Goal: Use online tool/utility: Use online tool/utility

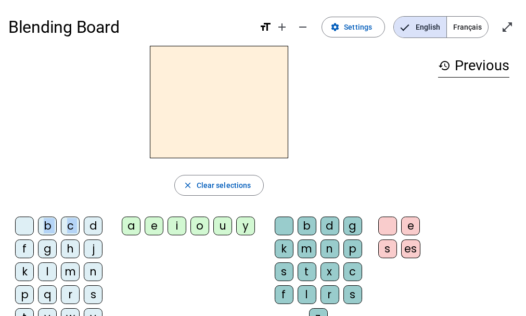
drag, startPoint x: 101, startPoint y: 213, endPoint x: 165, endPoint y: 132, distance: 102.6
click at [165, 132] on div "close Clear selections b c d f g h j k l m n p q r s t v w y z a e i o u y b d …" at bounding box center [218, 202] width 421 height 312
drag, startPoint x: 96, startPoint y: 226, endPoint x: 168, endPoint y: 136, distance: 115.7
click at [168, 136] on div "close Clear selections b c d f g h j k l m n p q r s t v w y z a e i o u y b d …" at bounding box center [218, 202] width 421 height 312
click at [113, 247] on div "b c d f g h j k l m n p q r s t v w y z" at bounding box center [61, 285] width 106 height 146
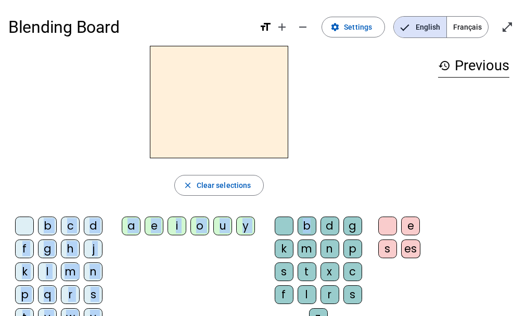
drag, startPoint x: 309, startPoint y: 224, endPoint x: 253, endPoint y: 117, distance: 120.9
click at [253, 117] on div "close Clear selections b c d f g h j k l m n p q r s t v w y z a e i o u y b d …" at bounding box center [218, 202] width 421 height 312
drag, startPoint x: 253, startPoint y: 117, endPoint x: 387, endPoint y: 144, distance: 136.2
click at [402, 151] on div at bounding box center [218, 102] width 421 height 112
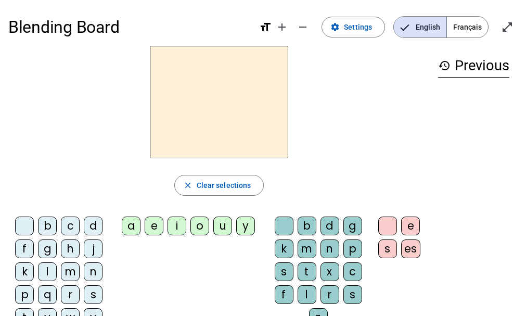
click at [361, 144] on div at bounding box center [218, 102] width 421 height 112
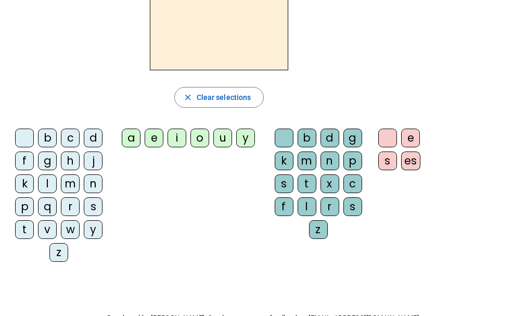
scroll to position [86, 0]
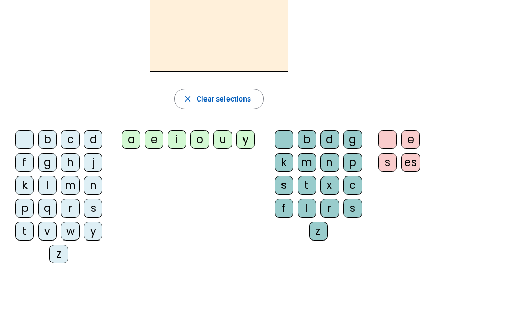
click at [97, 139] on div "d" at bounding box center [93, 139] width 19 height 19
click at [98, 141] on div "d" at bounding box center [93, 139] width 19 height 19
click at [97, 141] on div "d" at bounding box center [93, 139] width 19 height 19
click at [154, 142] on div "e" at bounding box center [154, 139] width 19 height 19
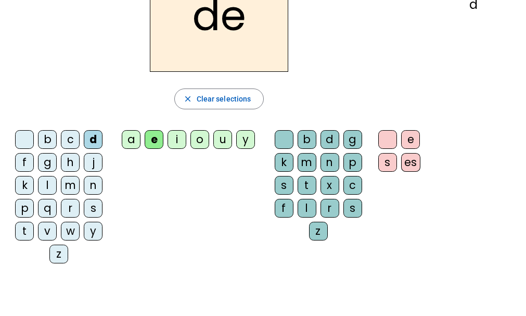
click at [301, 164] on div "m" at bounding box center [306, 162] width 19 height 19
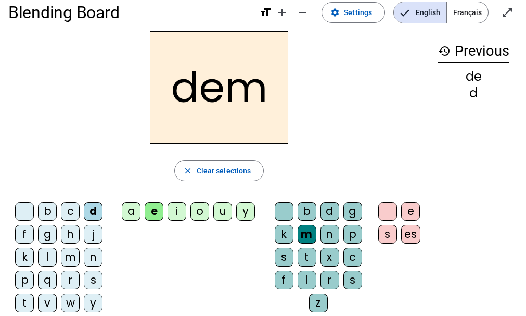
scroll to position [0, 0]
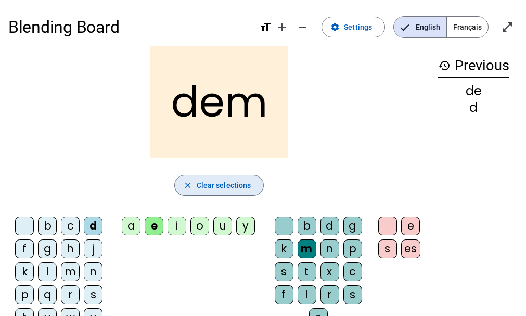
click at [186, 185] on mat-icon "close" at bounding box center [187, 184] width 9 height 9
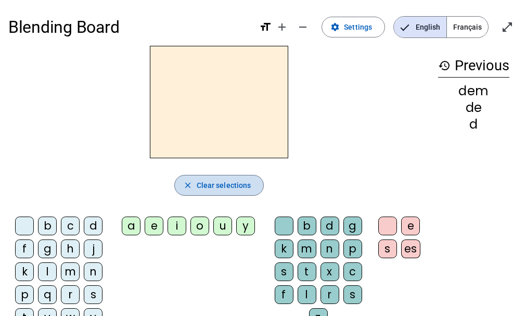
click at [187, 183] on mat-icon "close" at bounding box center [187, 184] width 9 height 9
